Goal: Check status: Check status

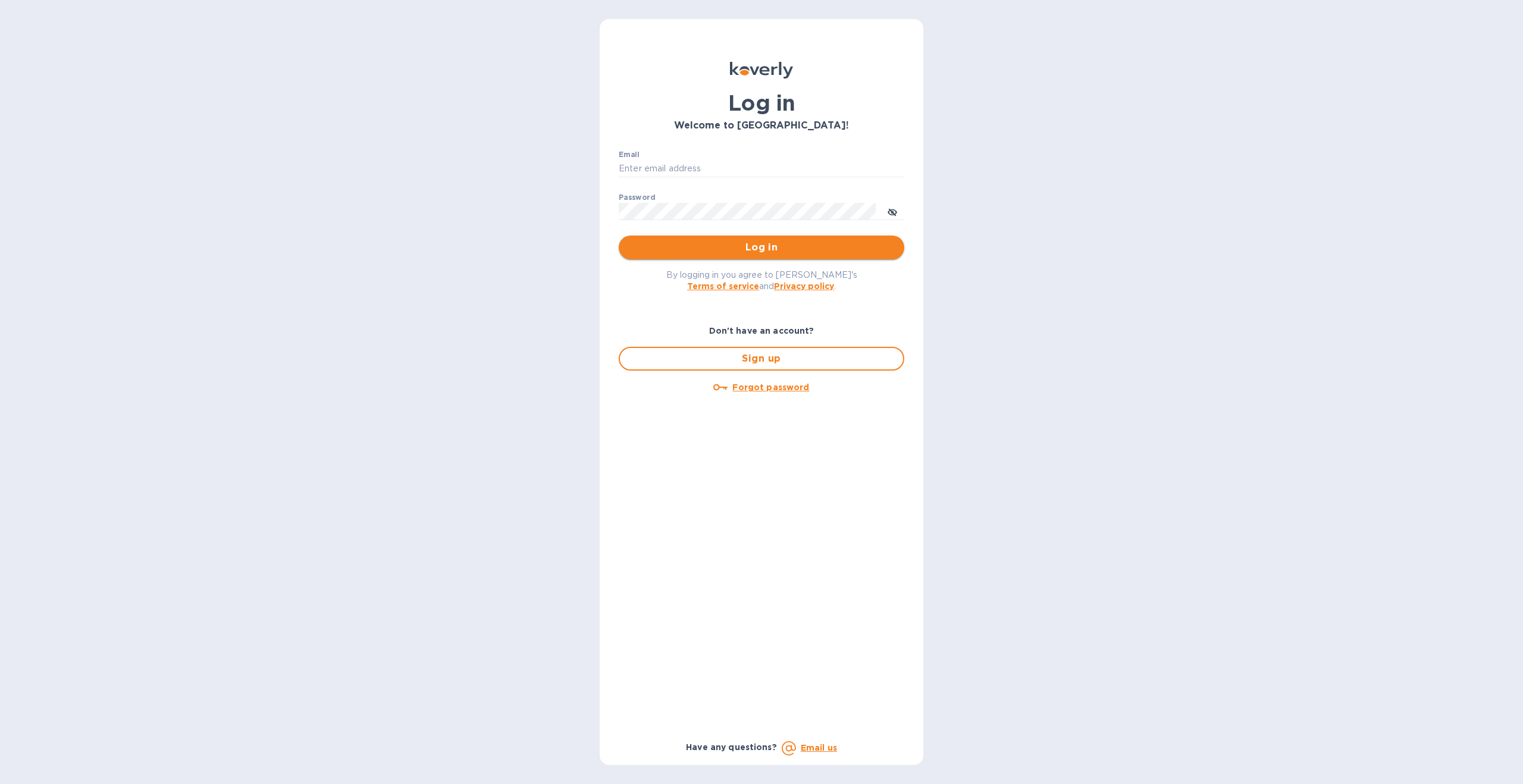
type input "nate@epicpartyteam.com"
click at [748, 247] on span "Log in" at bounding box center [762, 247] width 267 height 14
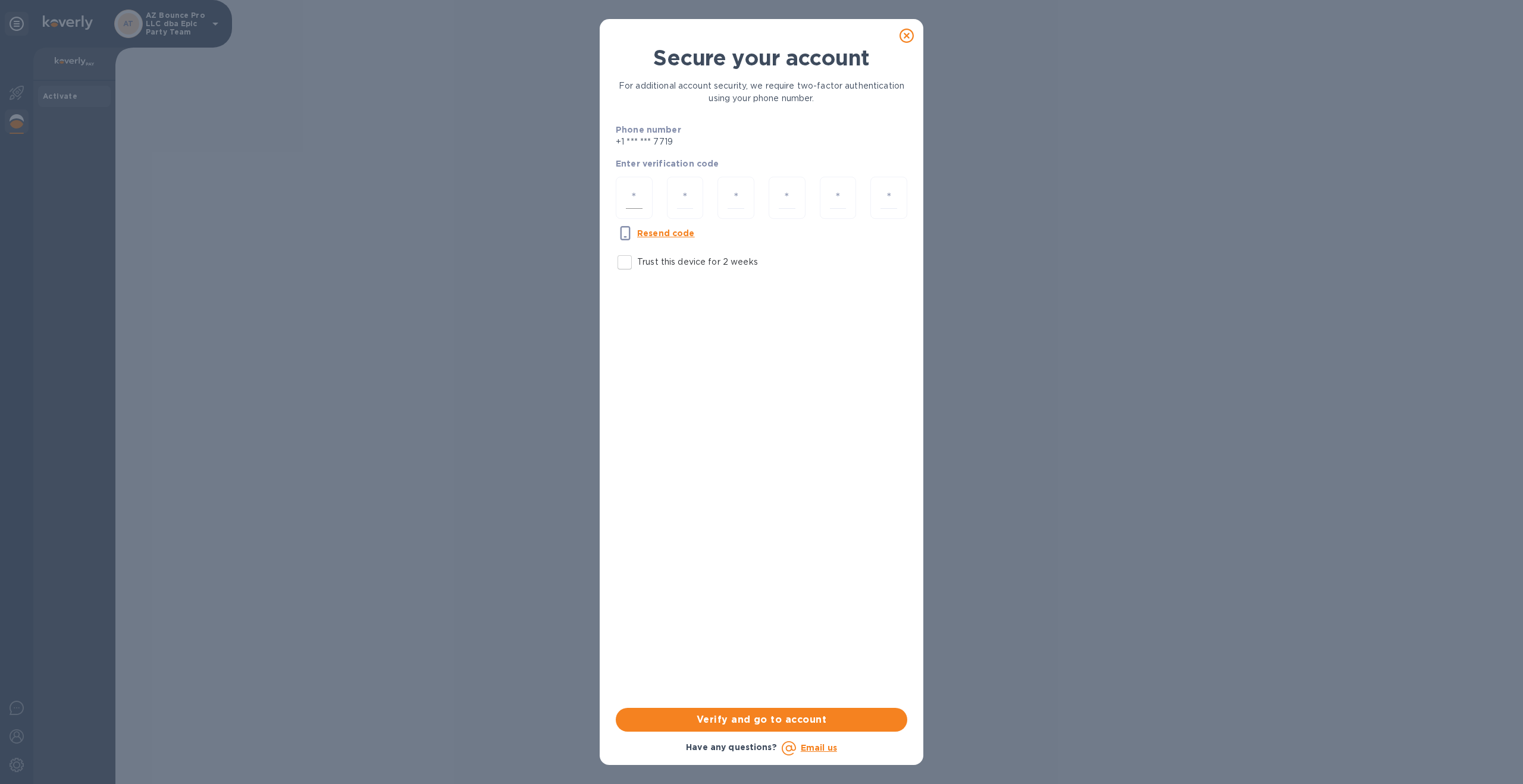
click at [633, 193] on input "number" at bounding box center [634, 197] width 16 height 22
type input "6"
type input "2"
type input "9"
type input "4"
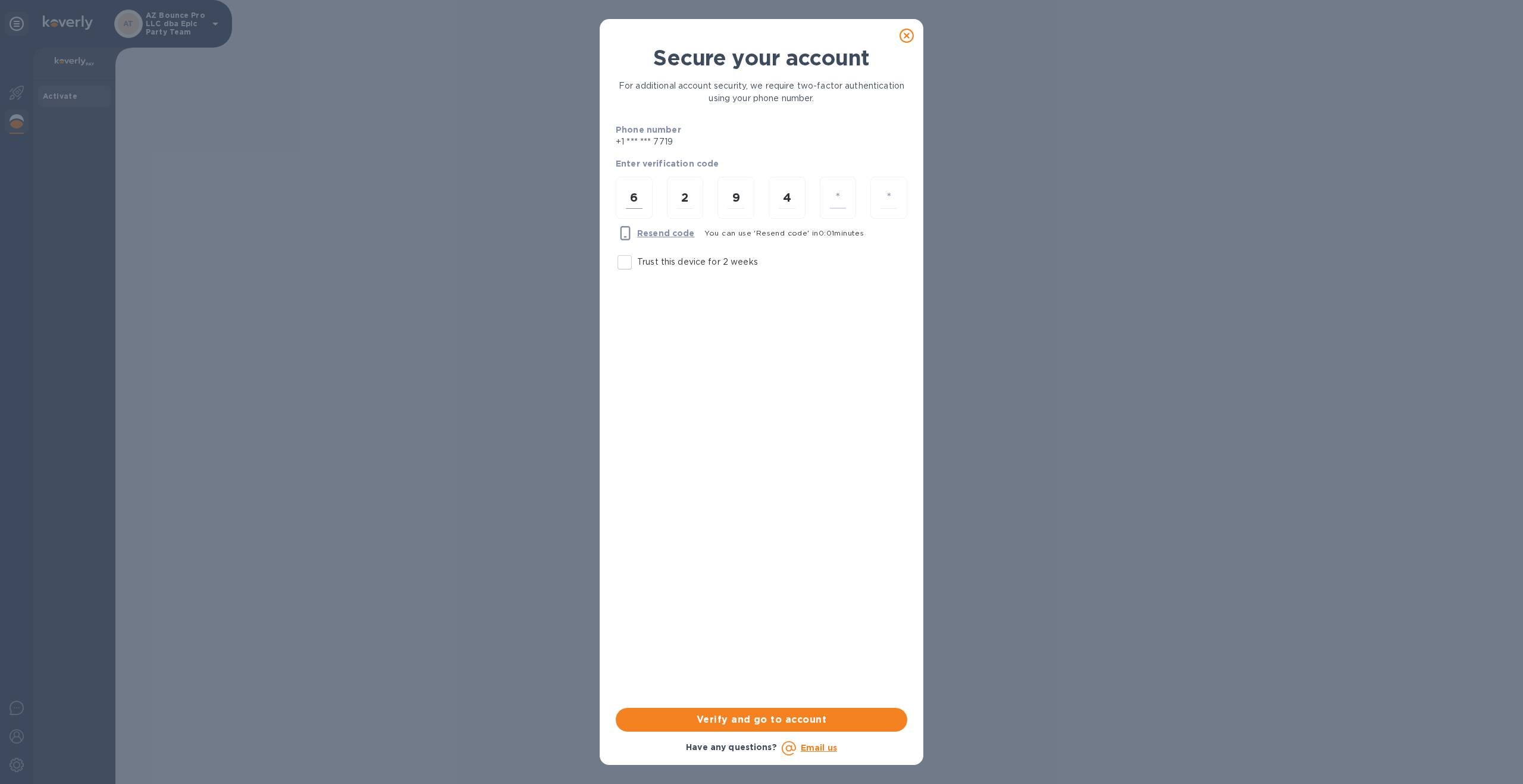
type input "2"
type input "4"
